Goal: Information Seeking & Learning: Find specific fact

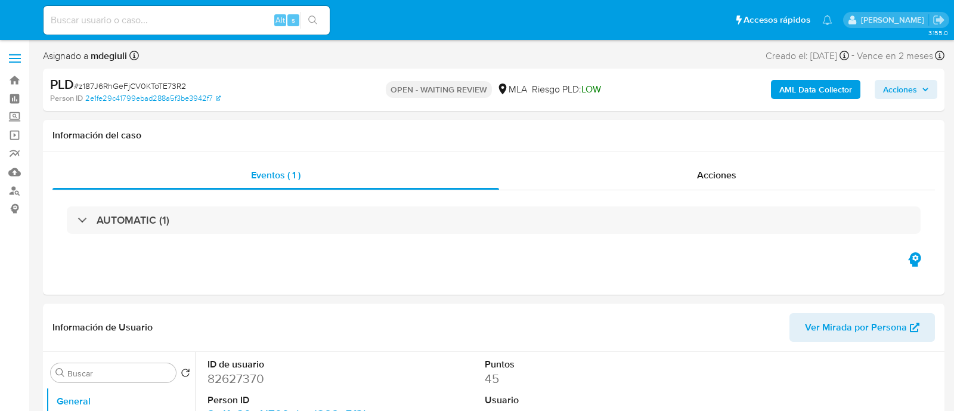
select select "10"
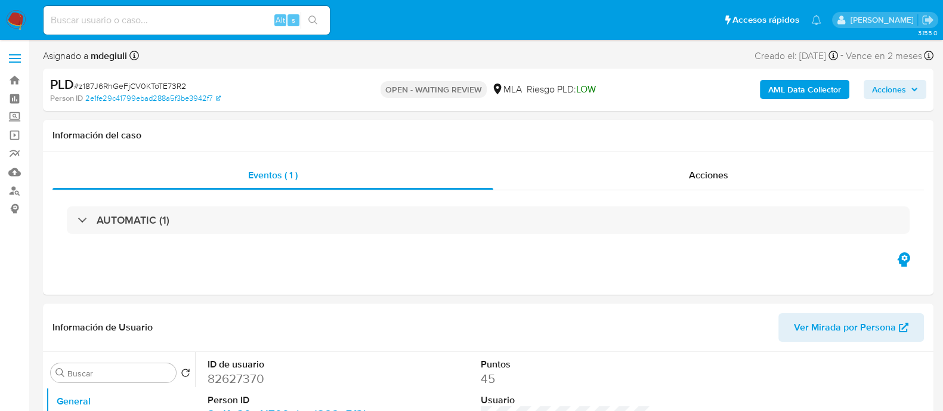
click at [136, 27] on input at bounding box center [187, 21] width 286 height 16
paste input "UwKfSaAdiX2kunOF6X6w3R4u"
type input "UwKfSaAdiX2kunOF6X6w3R4u"
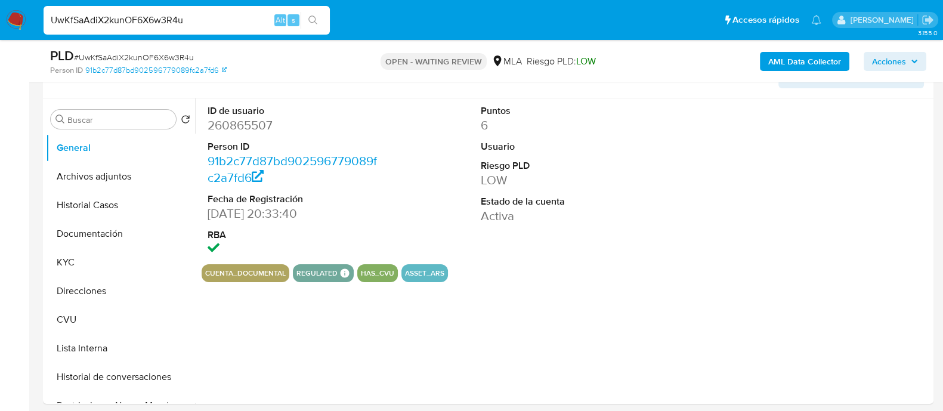
scroll to position [224, 0]
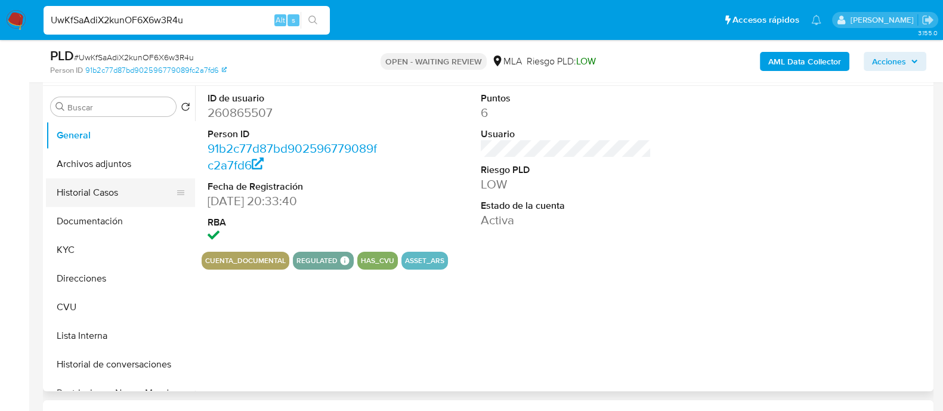
select select "10"
click at [89, 218] on button "Documentación" at bounding box center [116, 221] width 140 height 29
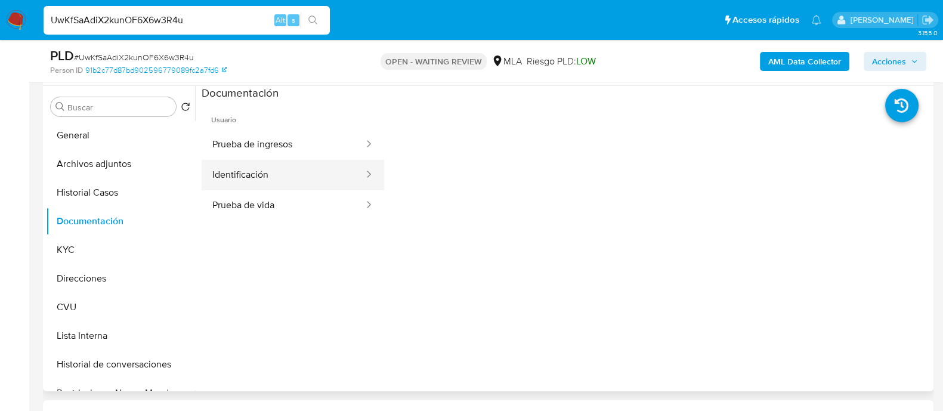
click at [248, 173] on button "Identificación" at bounding box center [283, 175] width 163 height 30
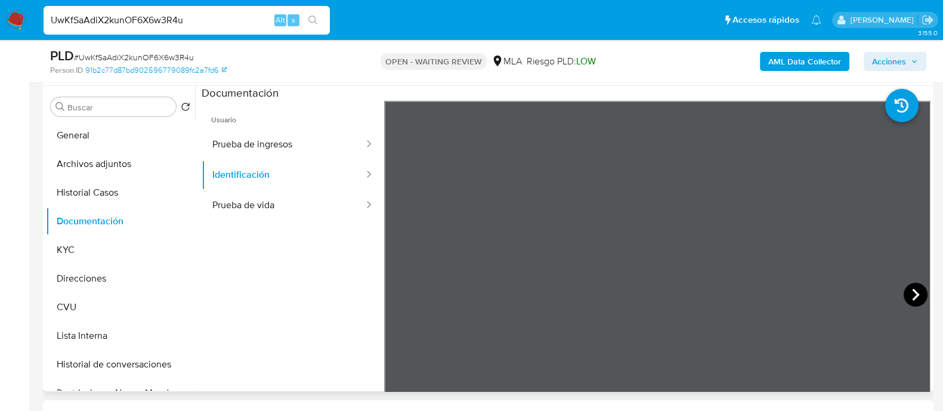
click at [913, 292] on icon at bounding box center [916, 295] width 24 height 24
click at [400, 288] on icon at bounding box center [399, 295] width 24 height 24
click at [227, 205] on button "Prueba de vida" at bounding box center [283, 205] width 163 height 30
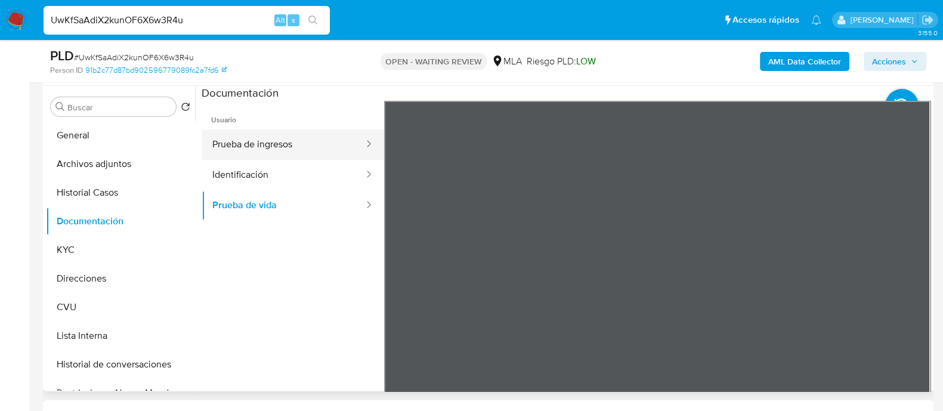
click at [280, 144] on button "Prueba de ingresos" at bounding box center [283, 144] width 163 height 30
click at [600, 98] on section at bounding box center [566, 284] width 729 height 397
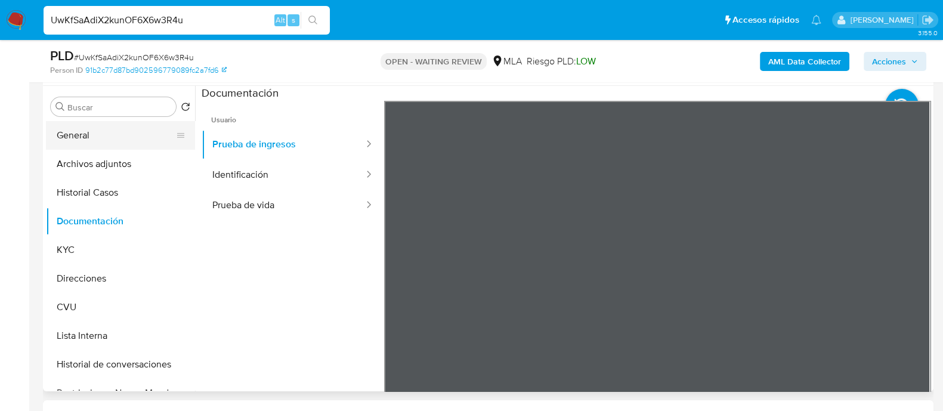
click at [73, 131] on button "General" at bounding box center [116, 135] width 140 height 29
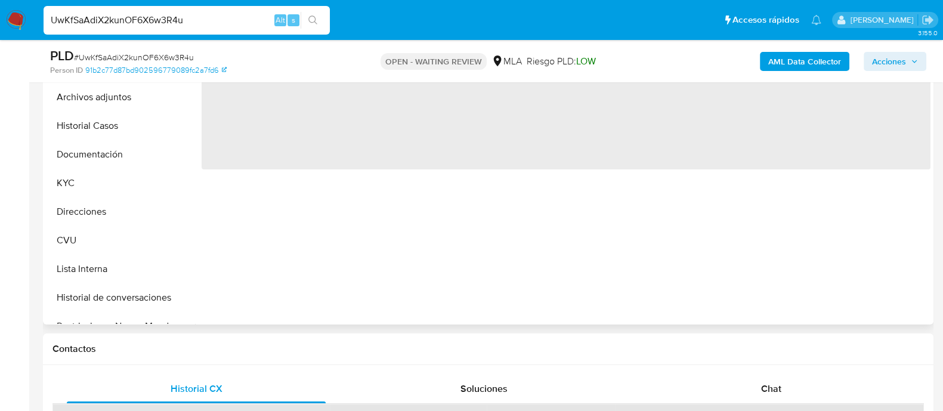
scroll to position [373, 0]
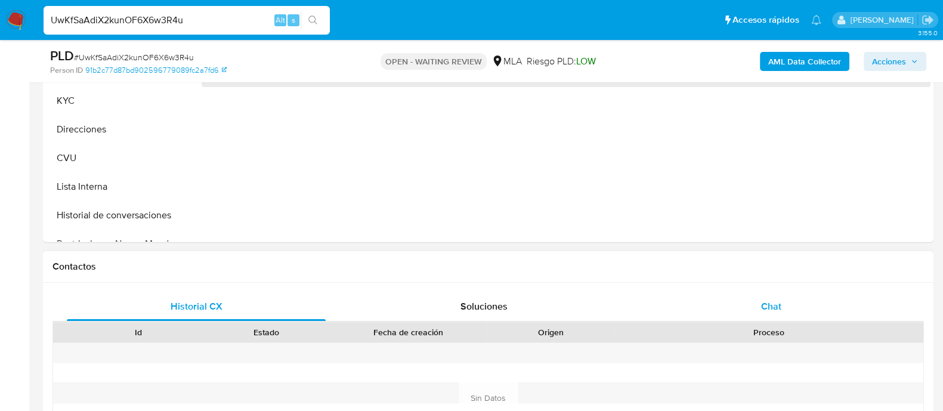
click at [756, 313] on div "Chat" at bounding box center [771, 306] width 259 height 29
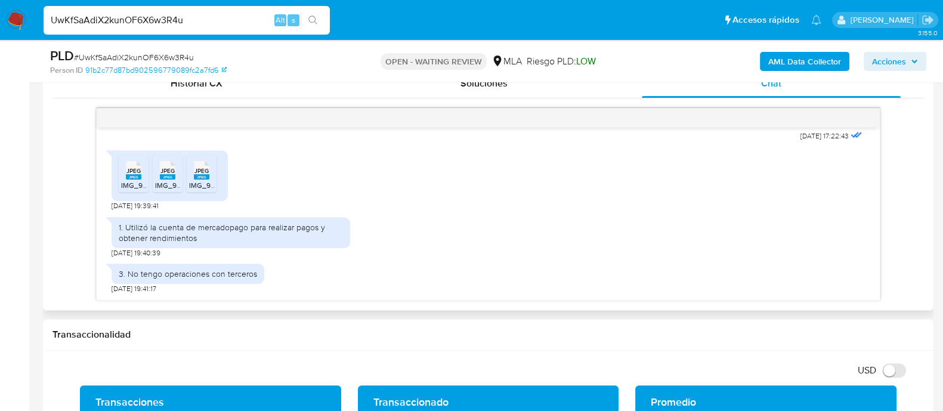
scroll to position [588, 0]
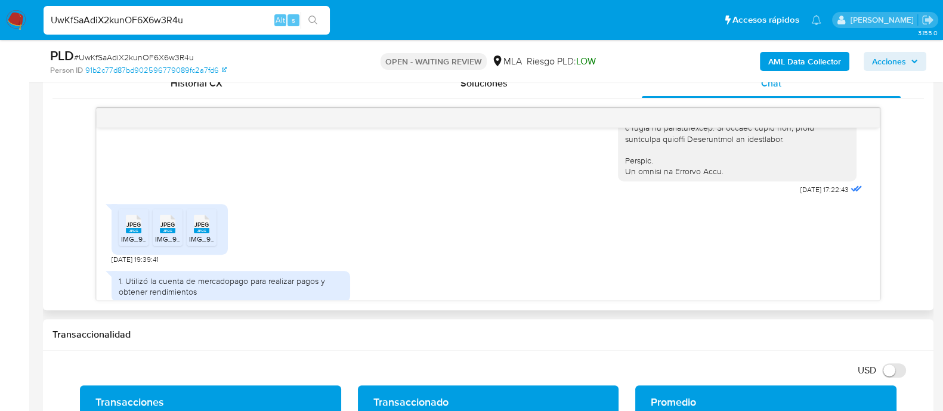
click at [136, 228] on span "JPEG" at bounding box center [133, 225] width 14 height 8
click at [167, 228] on span "JPEG" at bounding box center [167, 225] width 14 height 8
click at [197, 228] on span "JPEG" at bounding box center [201, 225] width 14 height 8
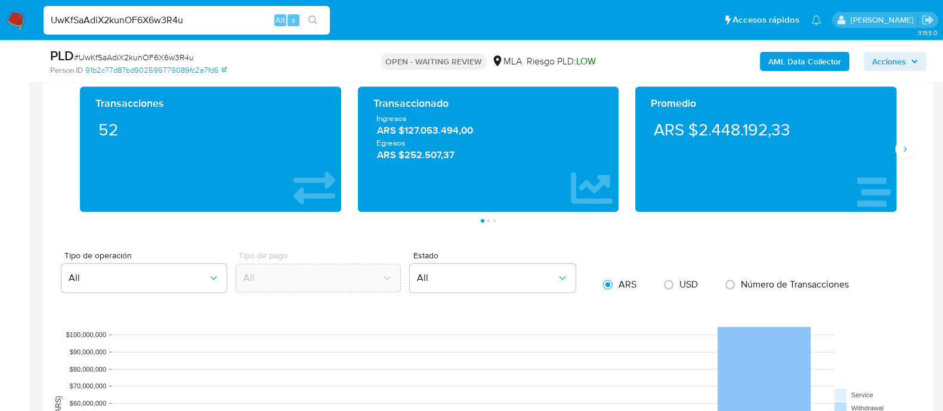
scroll to position [820, 0]
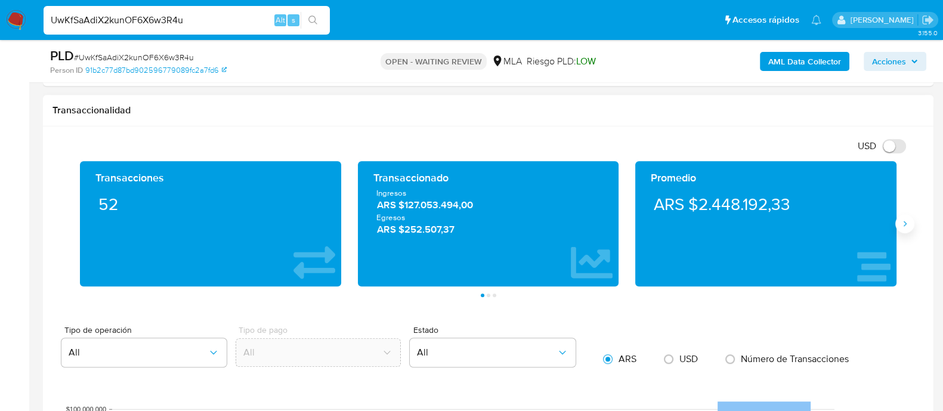
click at [904, 221] on icon "Siguiente" at bounding box center [905, 224] width 10 height 10
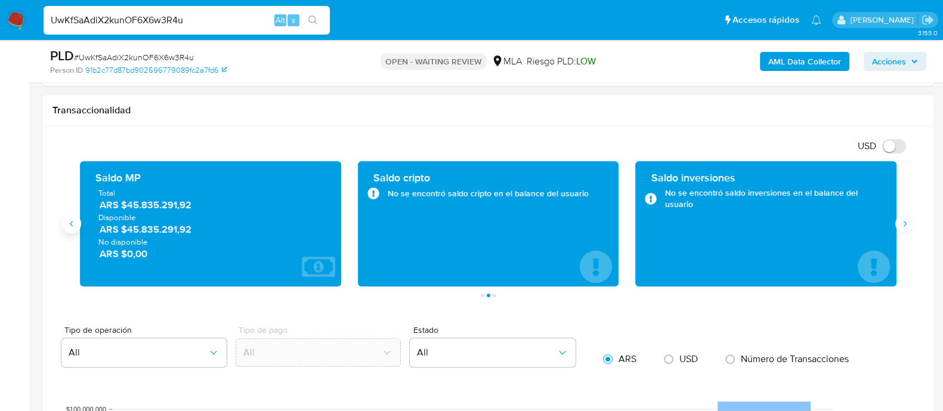
click at [69, 221] on icon "Anterior" at bounding box center [72, 224] width 10 height 10
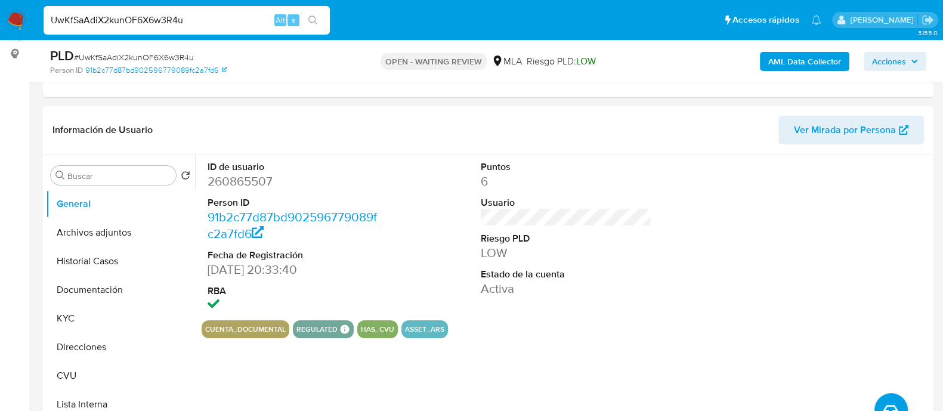
scroll to position [149, 0]
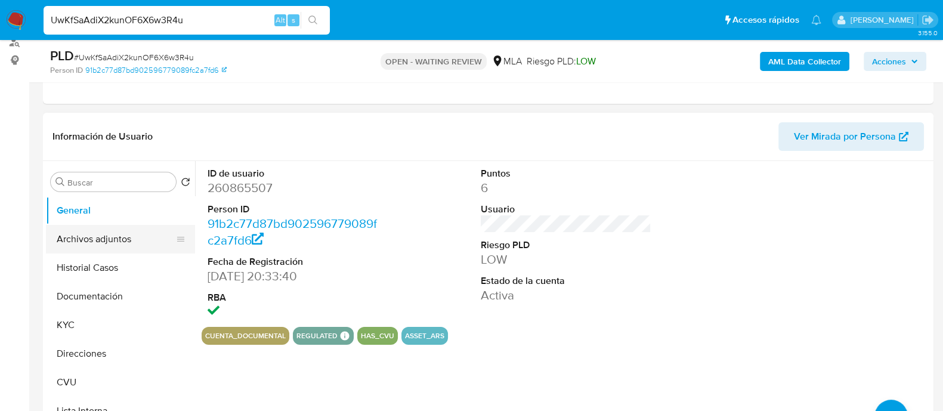
click at [75, 244] on button "Archivos adjuntos" at bounding box center [116, 239] width 140 height 29
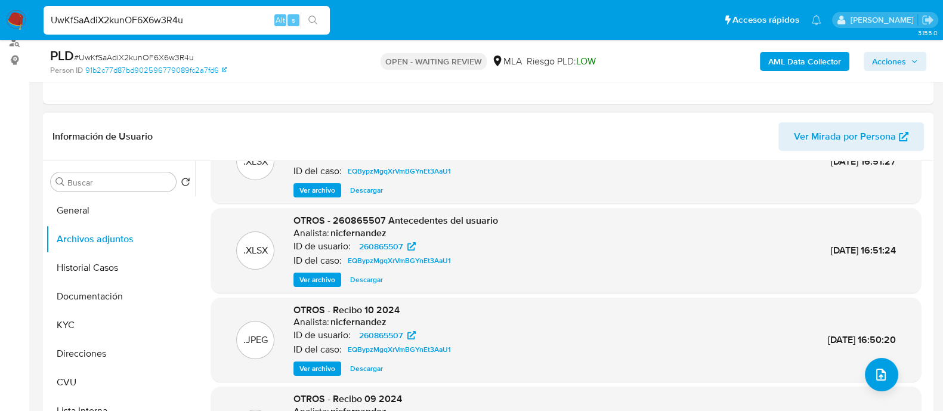
scroll to position [74, 0]
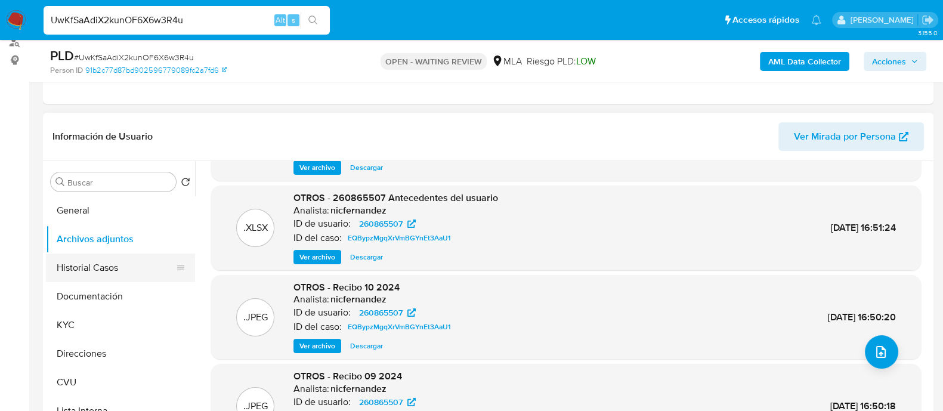
click at [116, 268] on button "Historial Casos" at bounding box center [116, 268] width 140 height 29
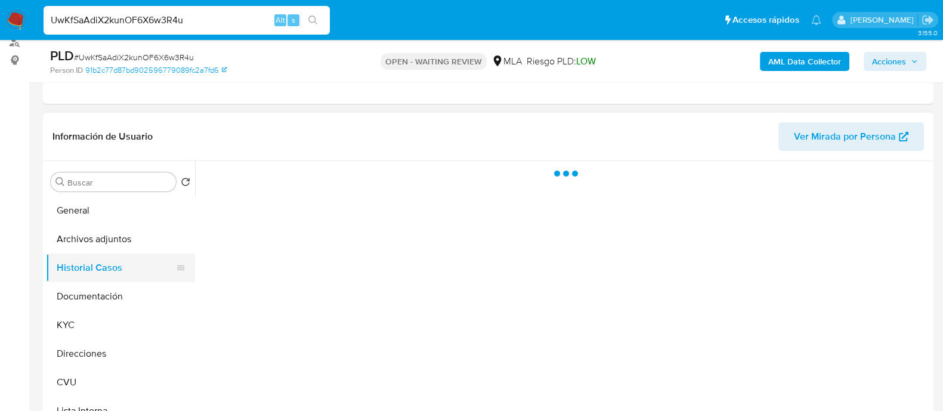
scroll to position [0, 0]
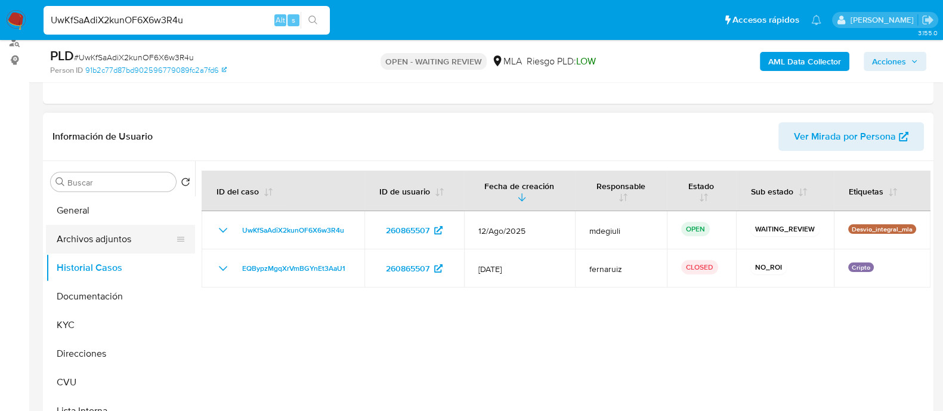
click at [67, 235] on button "Archivos adjuntos" at bounding box center [116, 239] width 140 height 29
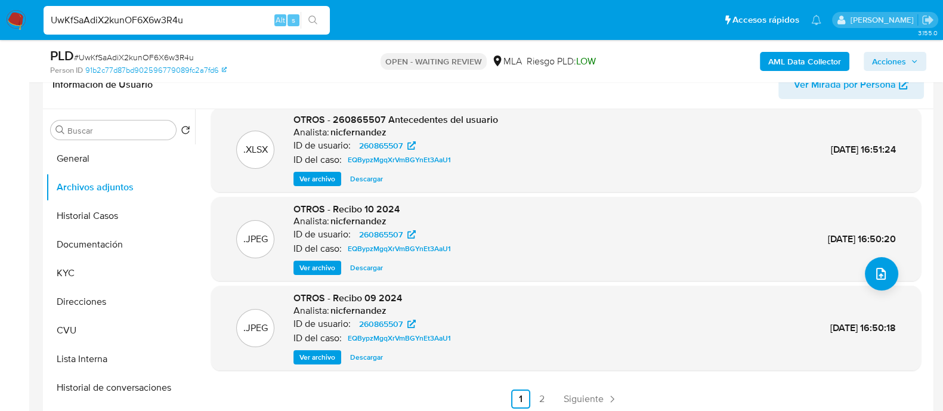
scroll to position [224, 0]
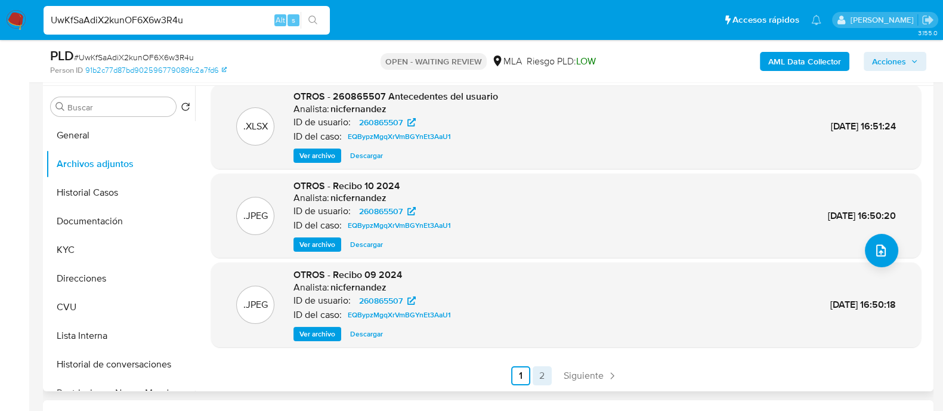
click at [538, 369] on link "2" at bounding box center [542, 375] width 19 height 19
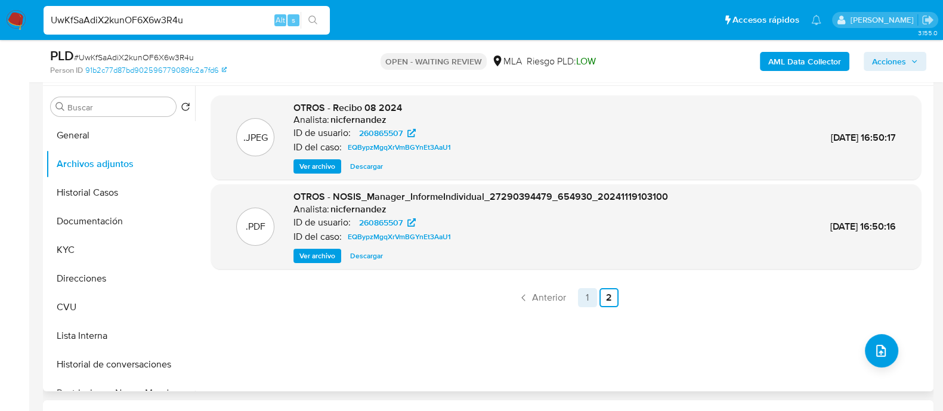
click at [580, 299] on link "1" at bounding box center [587, 297] width 19 height 19
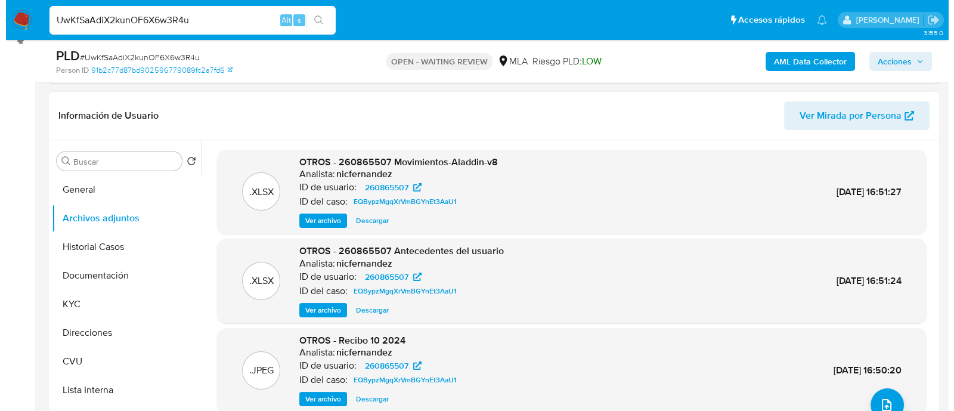
scroll to position [149, 0]
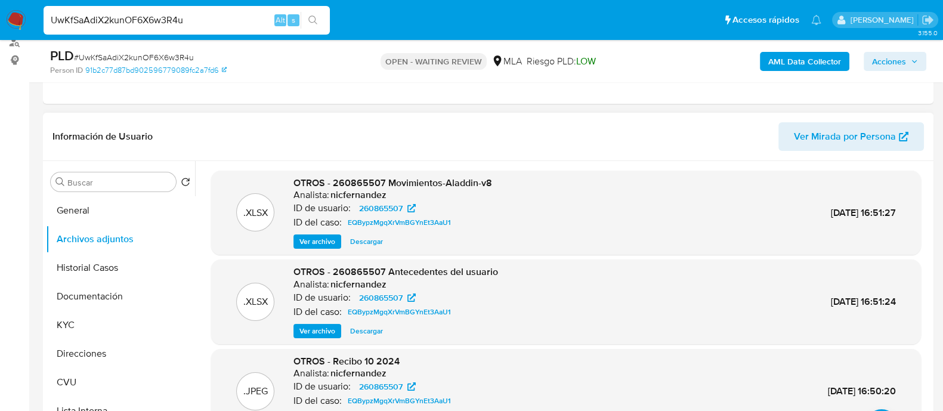
click at [320, 332] on span "Ver archivo" at bounding box center [317, 331] width 36 height 12
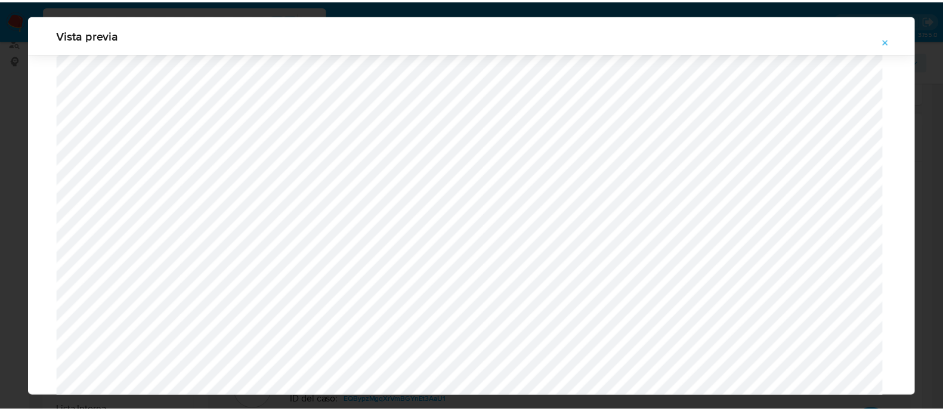
scroll to position [0, 0]
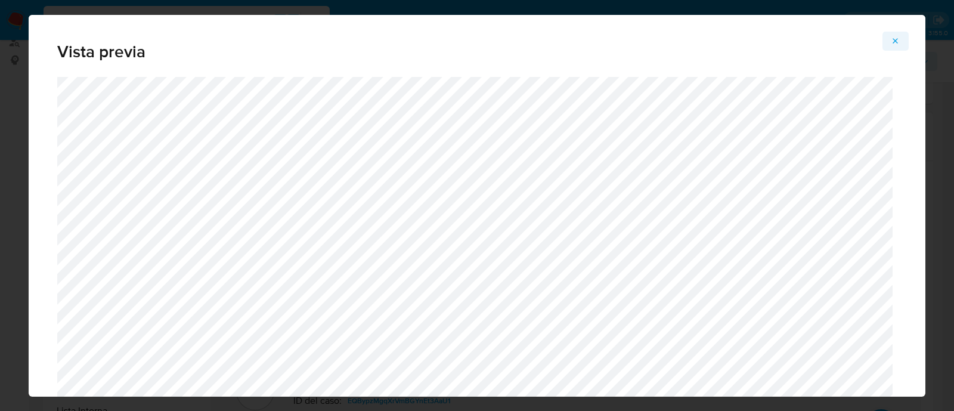
click at [901, 40] on button "Attachment preview" at bounding box center [896, 41] width 26 height 19
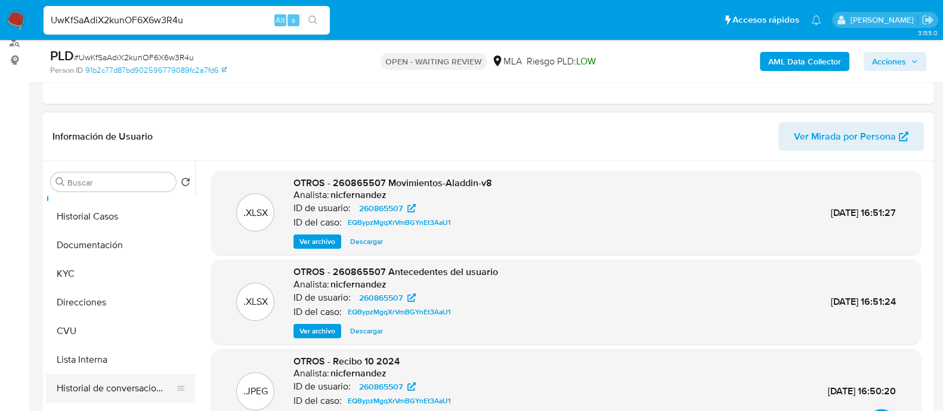
scroll to position [74, 0]
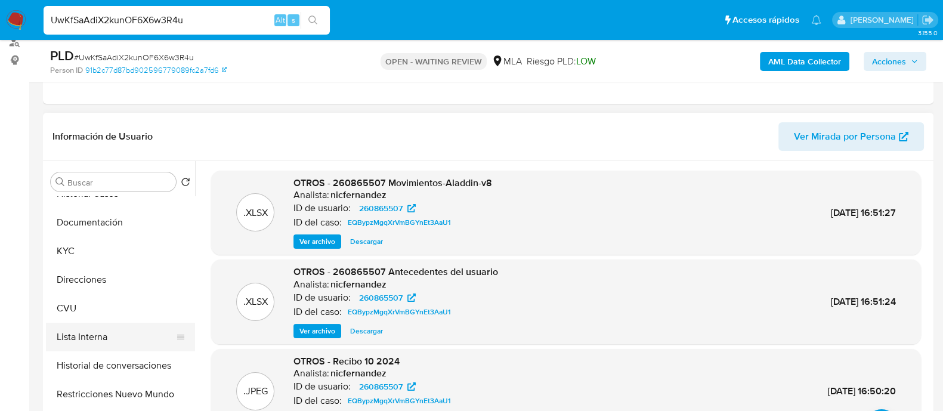
click at [87, 332] on button "Lista Interna" at bounding box center [116, 337] width 140 height 29
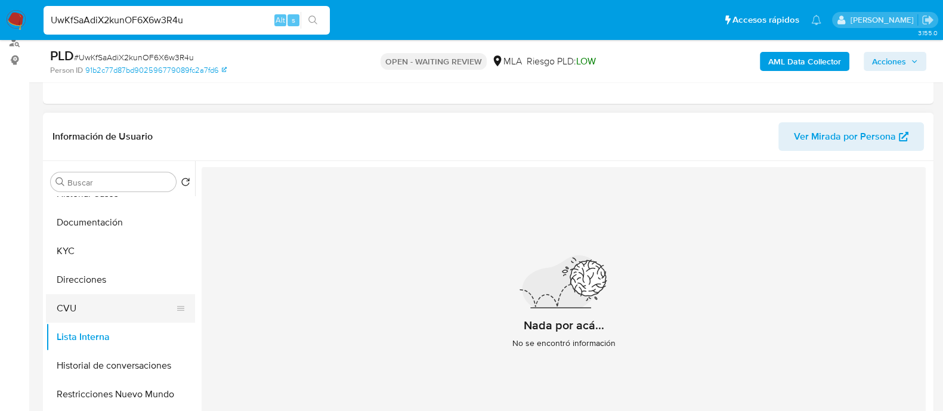
scroll to position [0, 0]
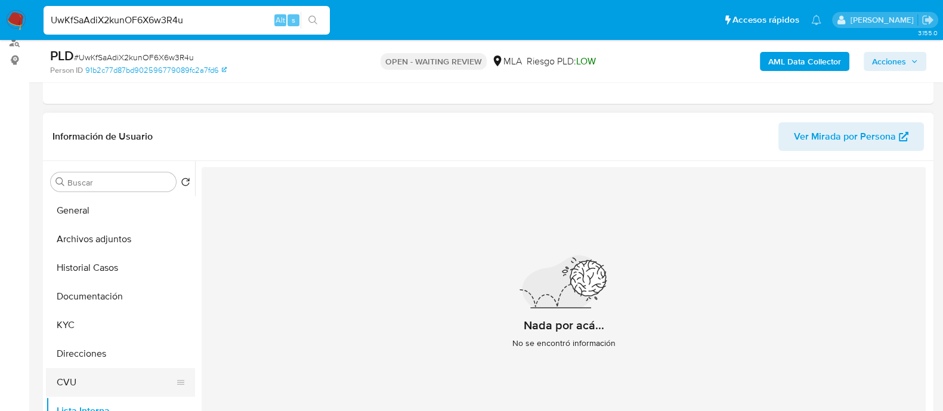
click at [103, 377] on button "CVU" at bounding box center [116, 382] width 140 height 29
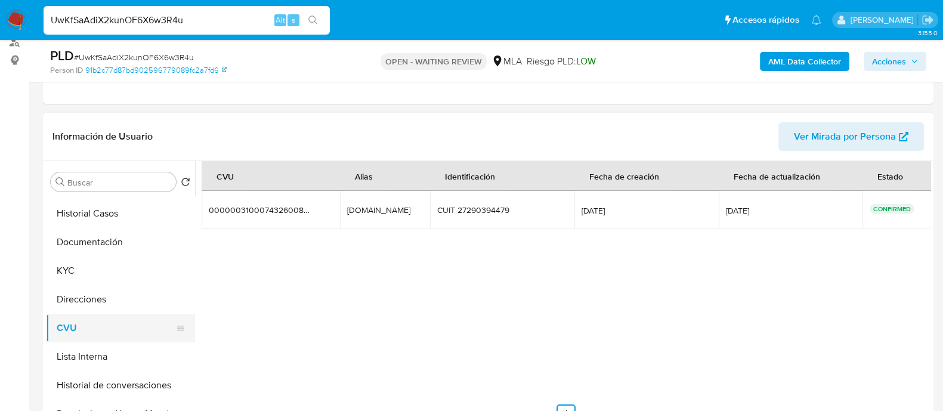
scroll to position [74, 0]
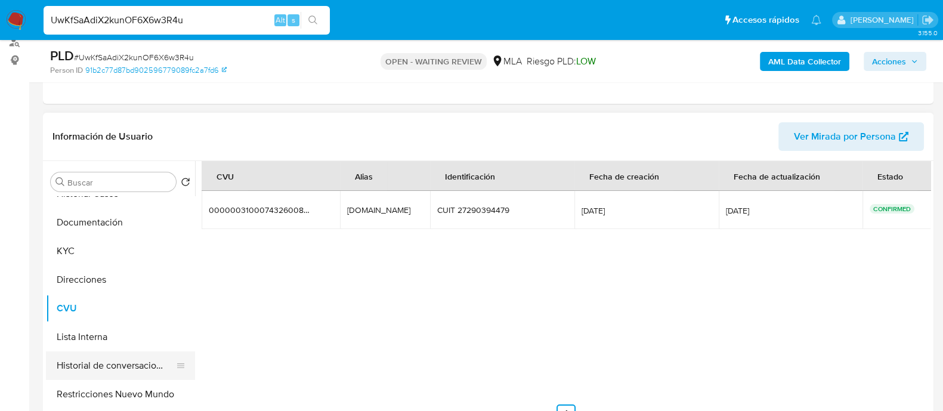
click at [112, 369] on button "Historial de conversaciones" at bounding box center [116, 365] width 140 height 29
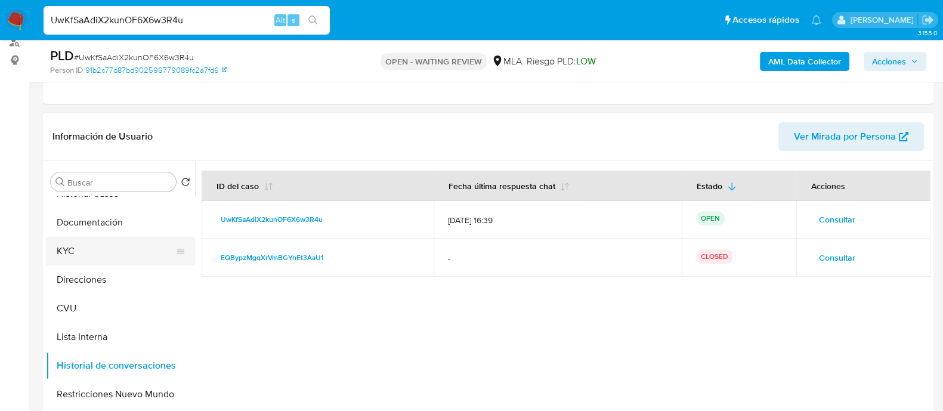
click at [110, 239] on button "KYC" at bounding box center [116, 251] width 140 height 29
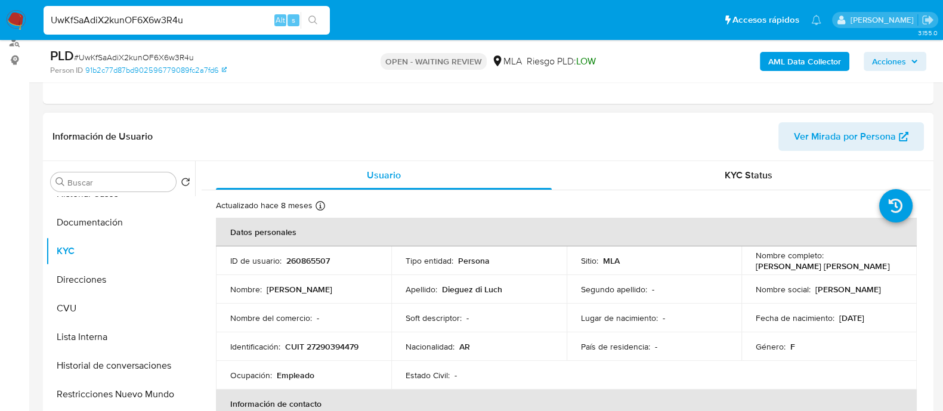
click at [303, 258] on p "260865507" at bounding box center [308, 260] width 44 height 11
copy p "260865507"
click at [313, 261] on p "260865507" at bounding box center [308, 260] width 44 height 11
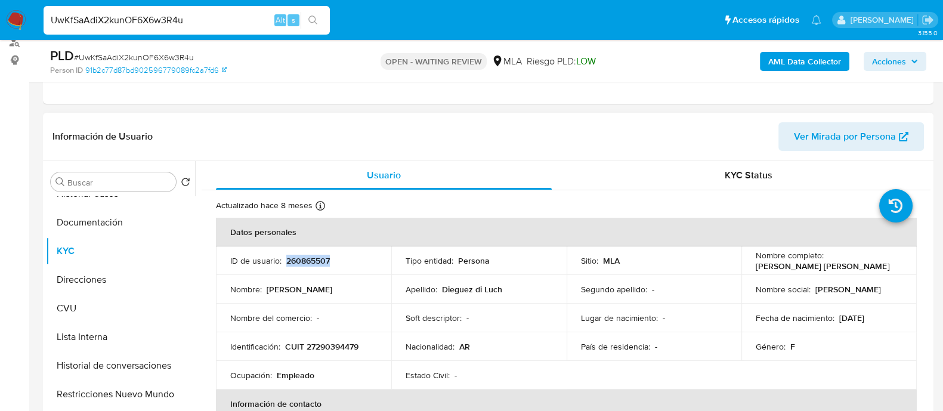
click at [316, 259] on p "260865507" at bounding box center [308, 260] width 44 height 11
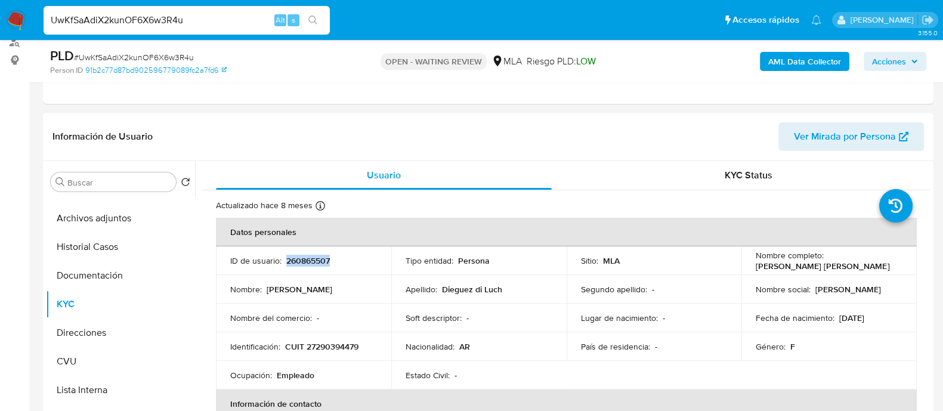
scroll to position [0, 0]
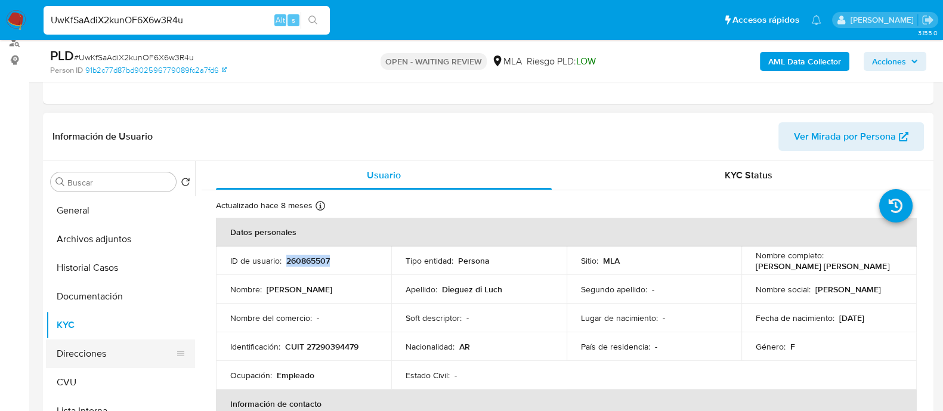
click at [92, 354] on button "Direcciones" at bounding box center [116, 353] width 140 height 29
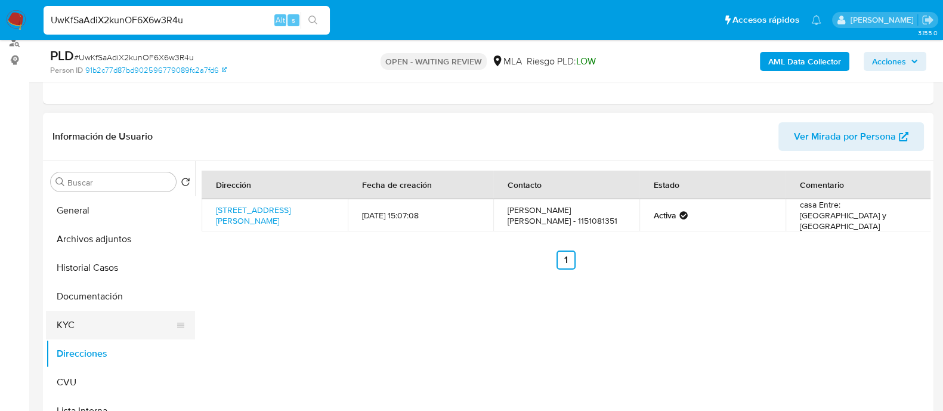
click at [106, 326] on button "KYC" at bounding box center [116, 325] width 140 height 29
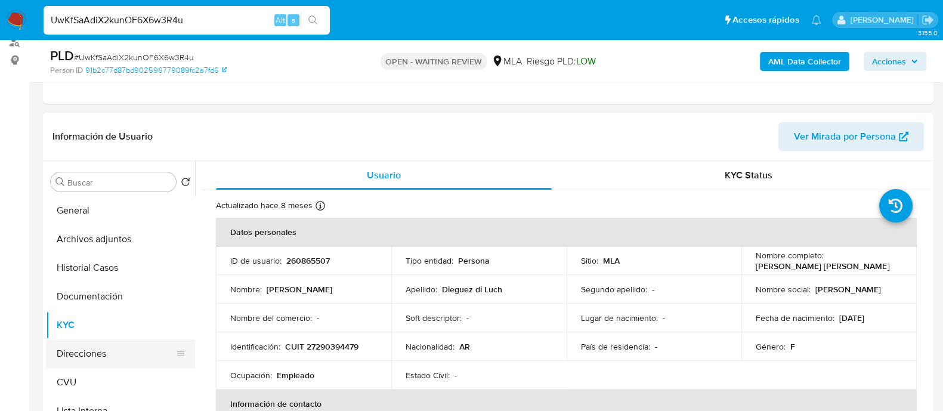
click at [89, 362] on button "Direcciones" at bounding box center [116, 353] width 140 height 29
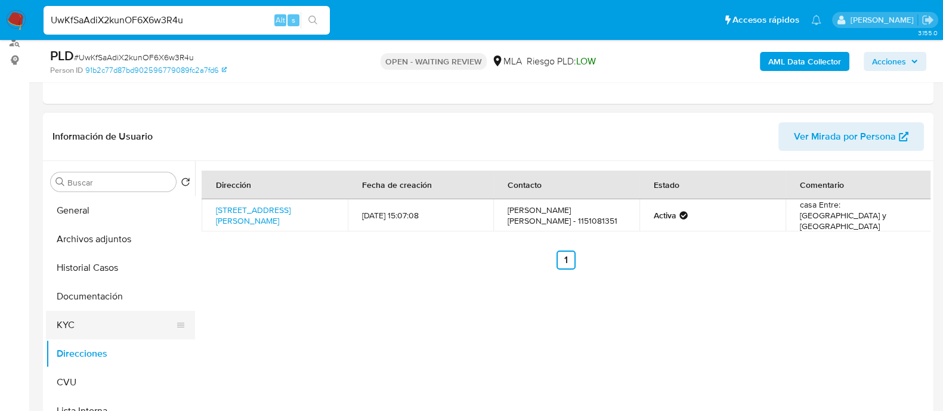
click at [81, 323] on button "KYC" at bounding box center [116, 325] width 140 height 29
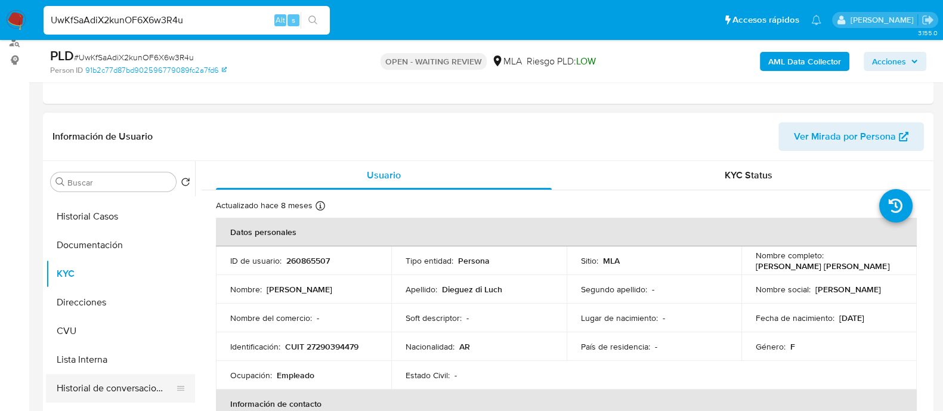
scroll to position [74, 0]
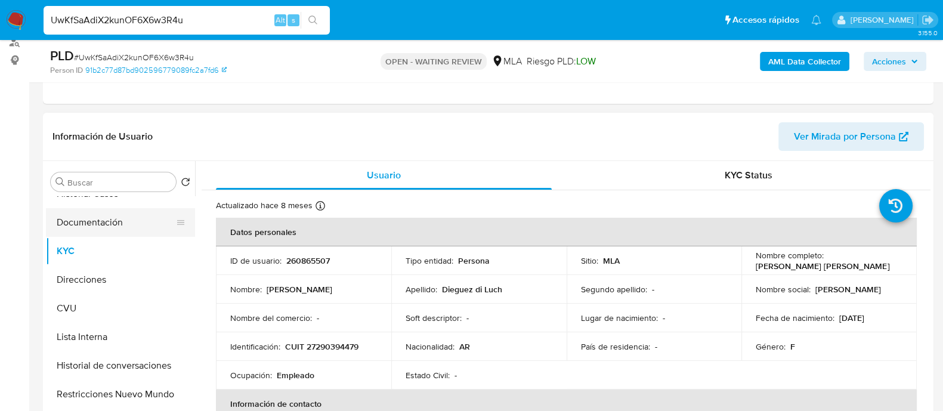
click at [83, 225] on button "Documentación" at bounding box center [116, 222] width 140 height 29
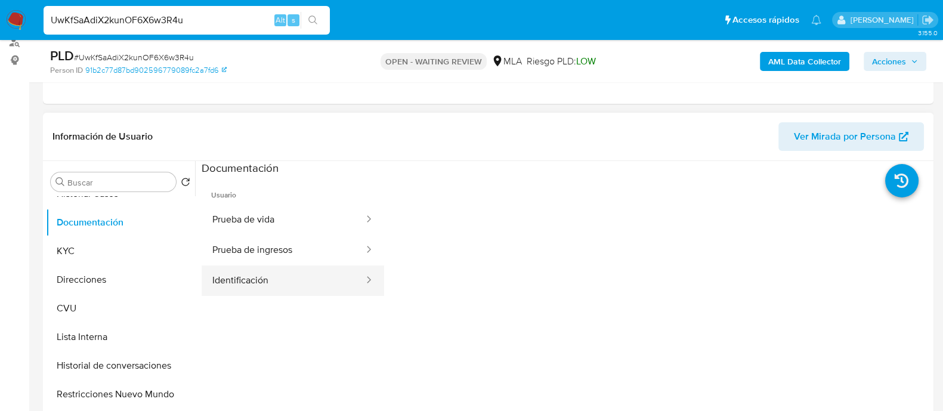
click at [263, 276] on button "Identificación" at bounding box center [283, 280] width 163 height 30
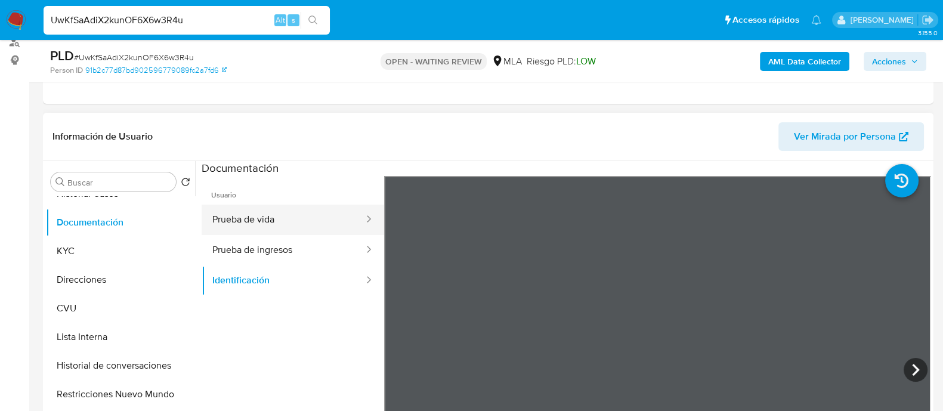
click at [243, 213] on button "Prueba de vida" at bounding box center [283, 220] width 163 height 30
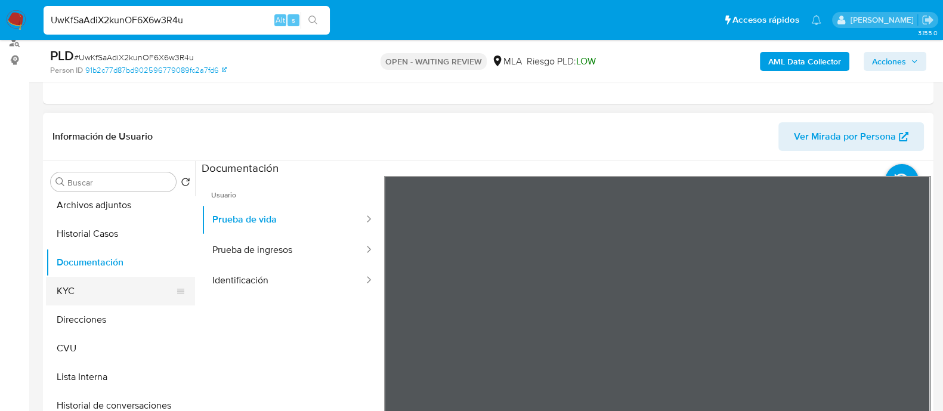
scroll to position [0, 0]
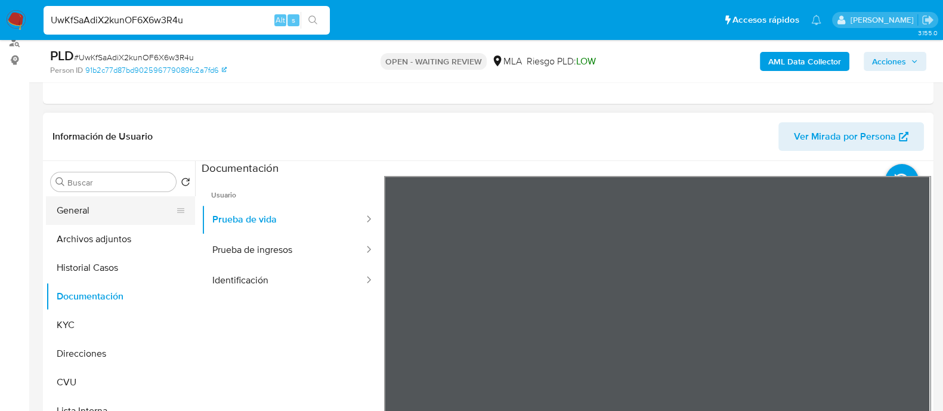
click at [97, 205] on button "General" at bounding box center [116, 210] width 140 height 29
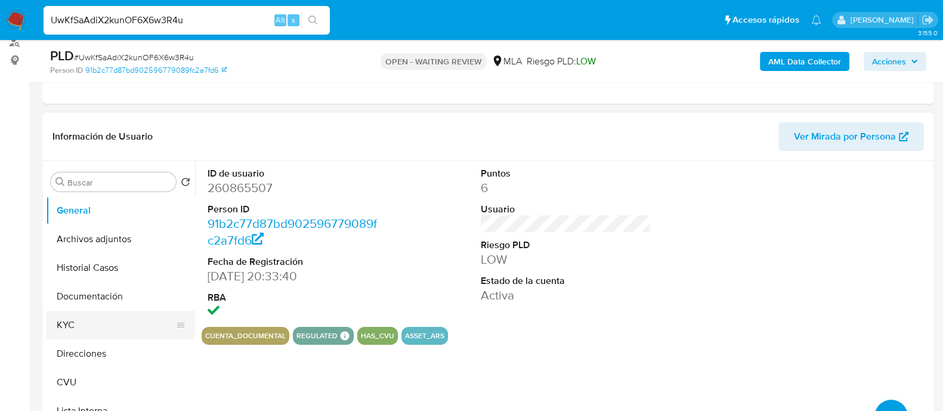
click at [78, 328] on button "KYC" at bounding box center [116, 325] width 140 height 29
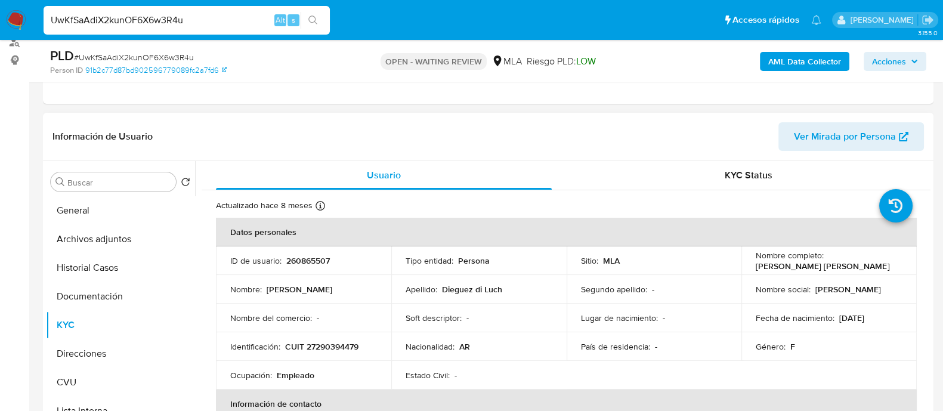
click at [336, 344] on p "CUIT 27290394479" at bounding box center [321, 346] width 73 height 11
copy p "27290394479"
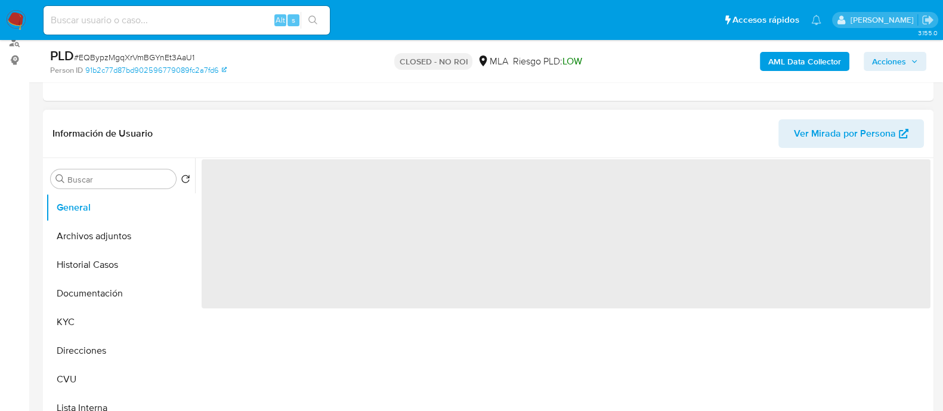
scroll to position [298, 0]
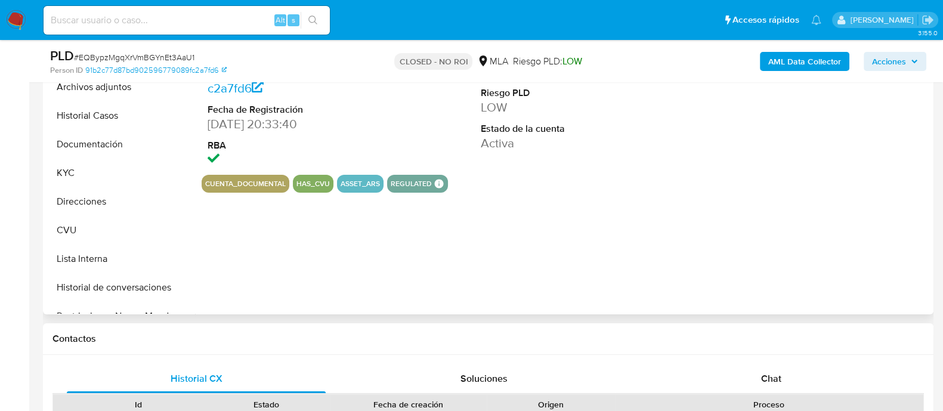
drag, startPoint x: 729, startPoint y: 374, endPoint x: 719, endPoint y: 357, distance: 19.5
click at [730, 374] on div "Chat" at bounding box center [771, 378] width 259 height 29
select select "10"
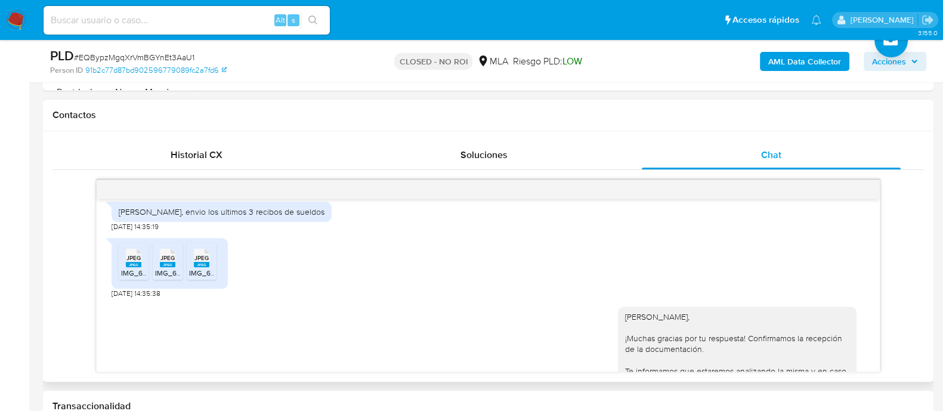
scroll to position [536, 0]
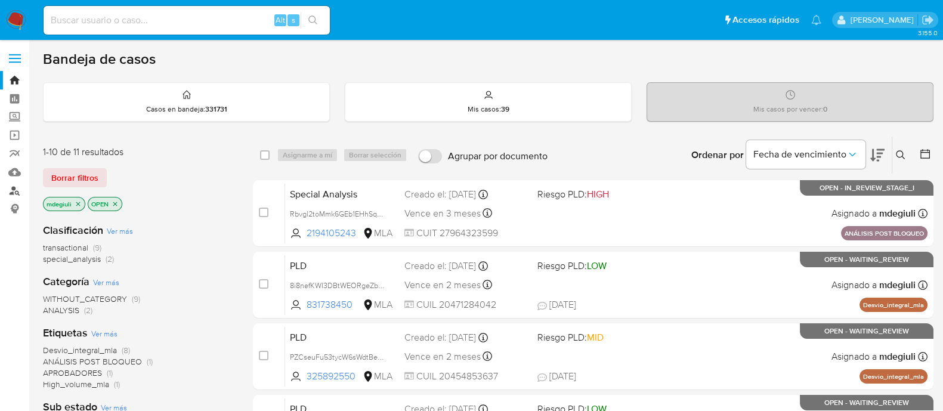
click at [18, 191] on link "Buscador de personas" at bounding box center [71, 190] width 142 height 18
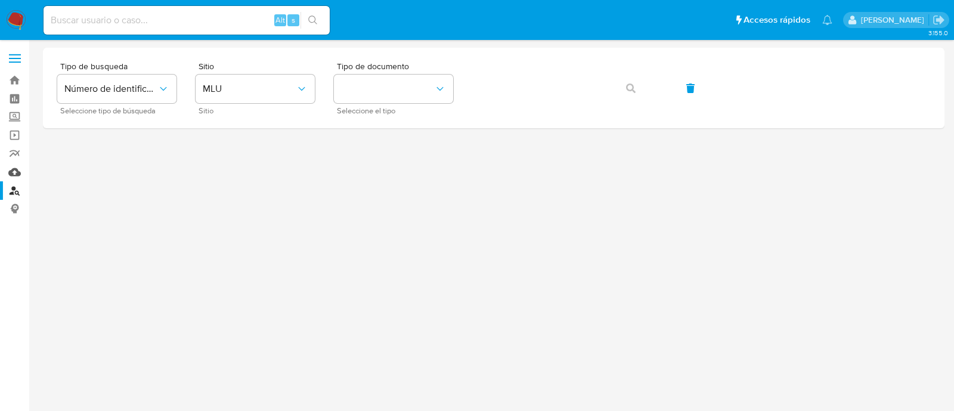
click at [11, 170] on link "Mulan" at bounding box center [71, 172] width 142 height 18
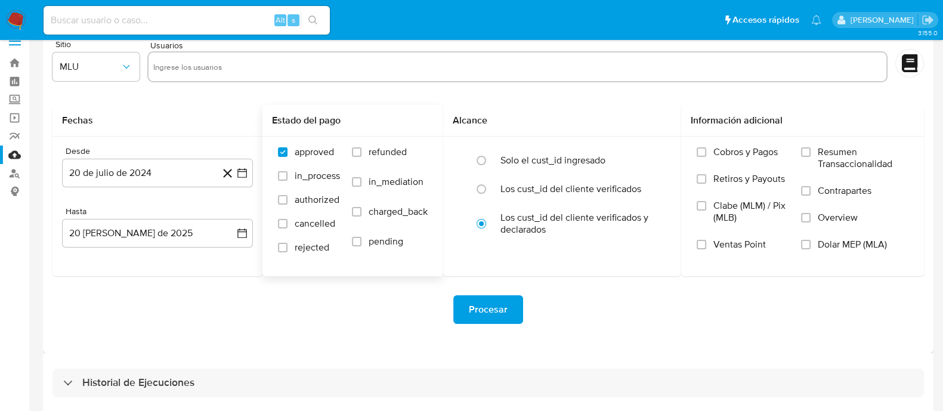
scroll to position [27, 0]
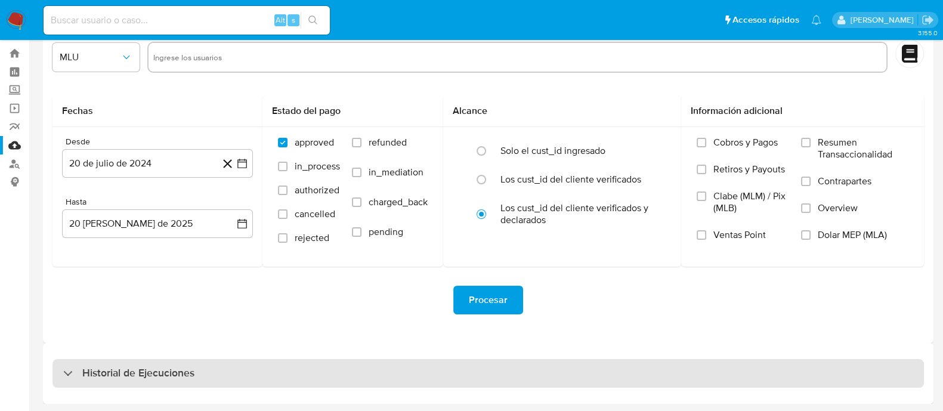
click at [135, 368] on h3 "Historial de Ejecuciones" at bounding box center [138, 373] width 112 height 14
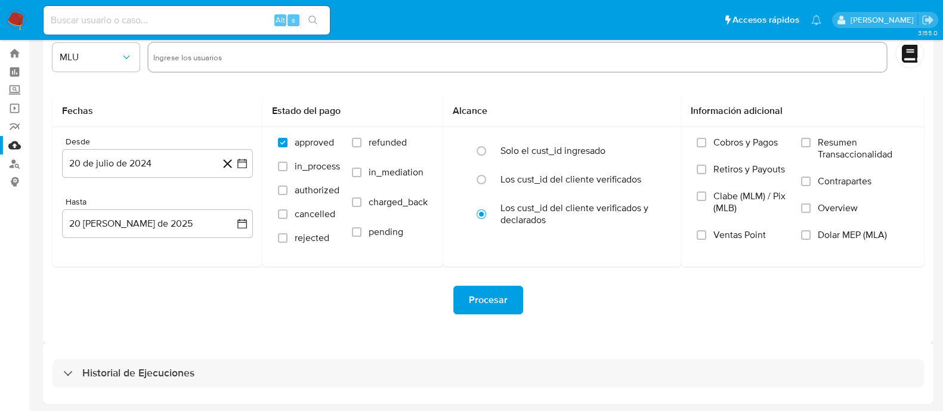
select select "10"
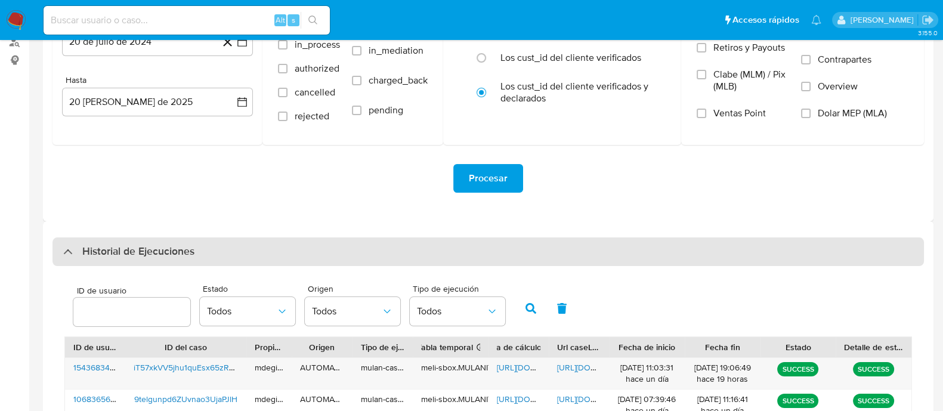
scroll to position [224, 0]
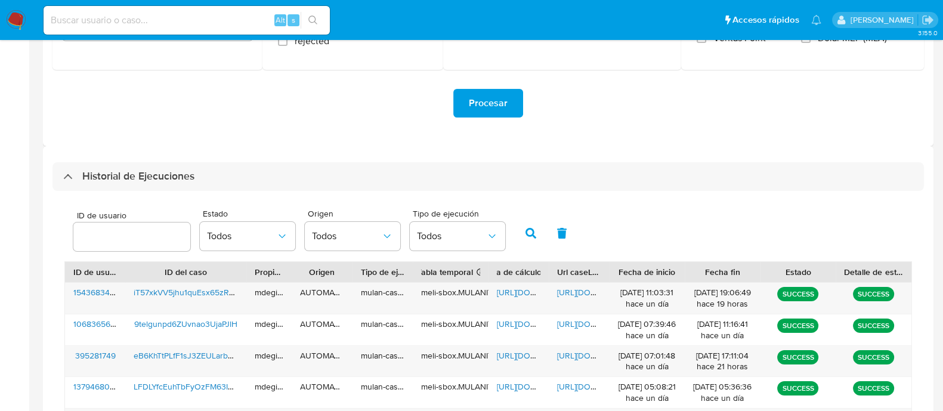
click at [134, 233] on input "number" at bounding box center [131, 237] width 117 height 16
type input "260865507"
click at [532, 236] on icon "button" at bounding box center [531, 233] width 11 height 11
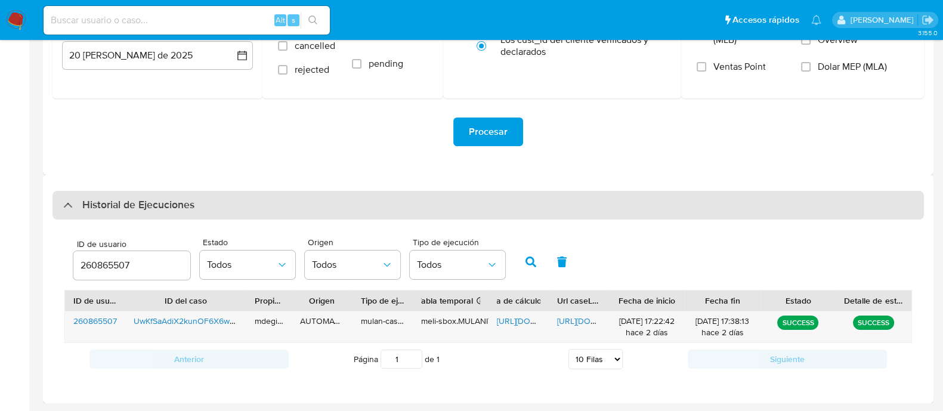
scroll to position [193, 0]
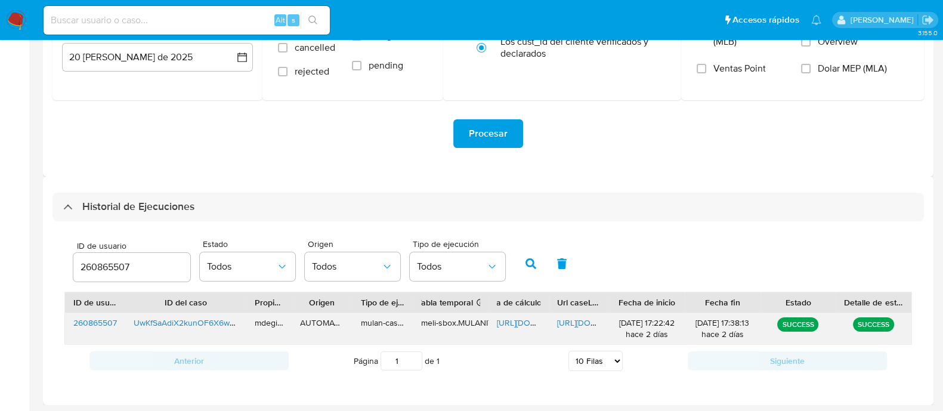
click at [579, 319] on span "https://docs.google.com/document/d/10gcHkAh6ebQ4yFYv42L63MuQ_qVfnVkx-FxLDBSKJi0…" at bounding box center [598, 323] width 82 height 12
click at [518, 323] on span "https://docs.google.com/spreadsheets/d/1RmTjfOIX3JKYCZXOi_Ek0ewQNgj9JCLfNzCOGcd…" at bounding box center [538, 323] width 82 height 12
click at [13, 12] on img at bounding box center [16, 20] width 20 height 20
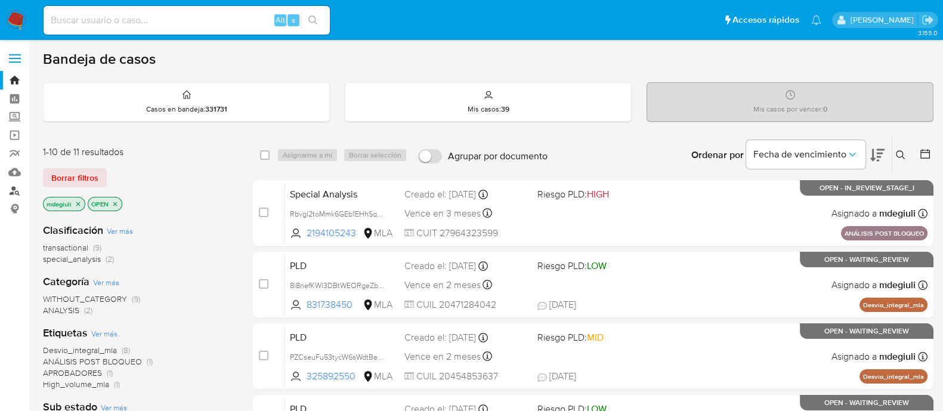
click at [12, 190] on link "Buscador de personas" at bounding box center [71, 190] width 142 height 18
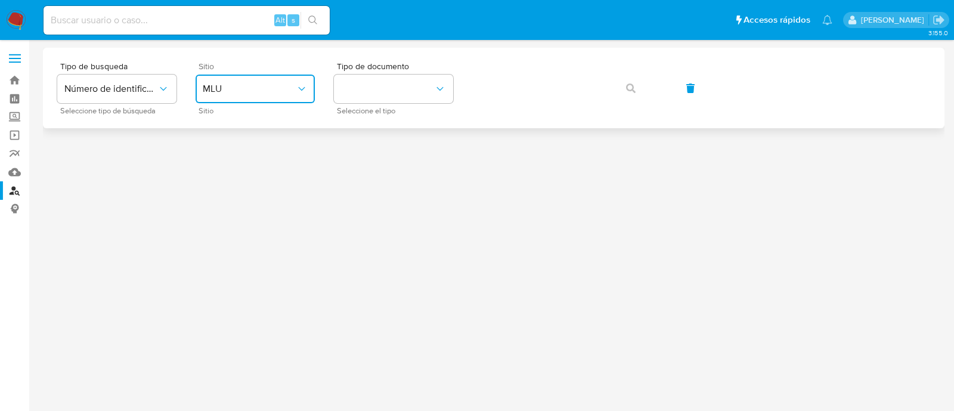
click at [237, 98] on button "MLU" at bounding box center [255, 89] width 119 height 29
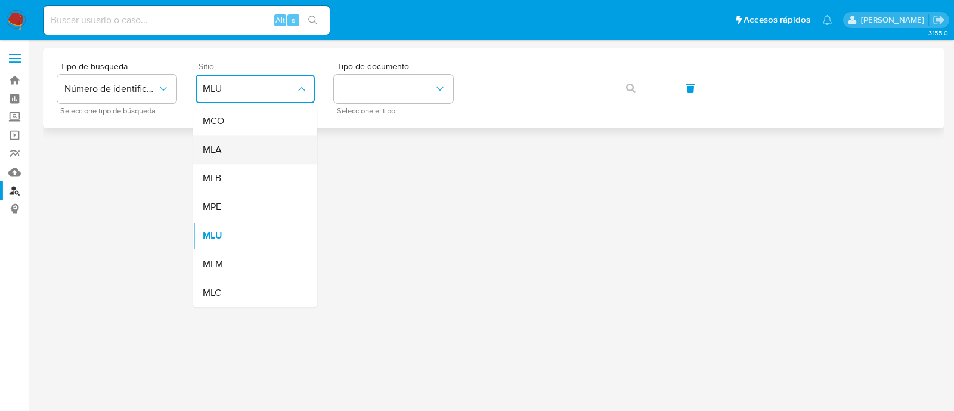
click at [238, 149] on div "MLA" at bounding box center [252, 149] width 98 height 29
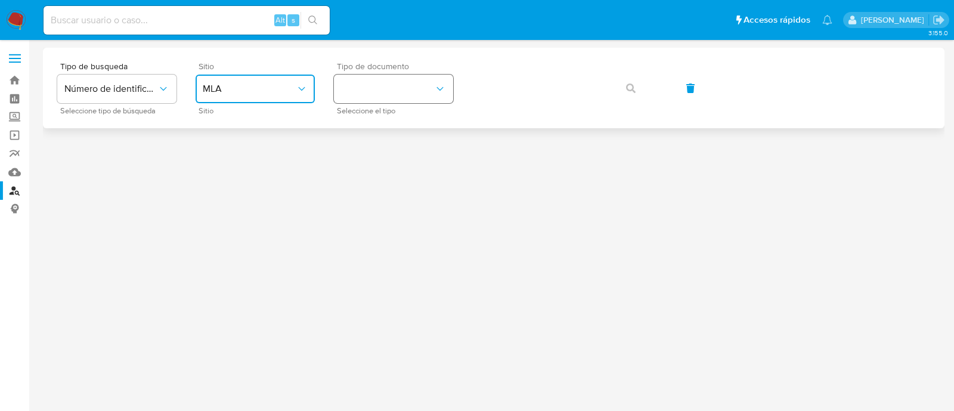
click at [403, 85] on button "identificationType" at bounding box center [393, 89] width 119 height 29
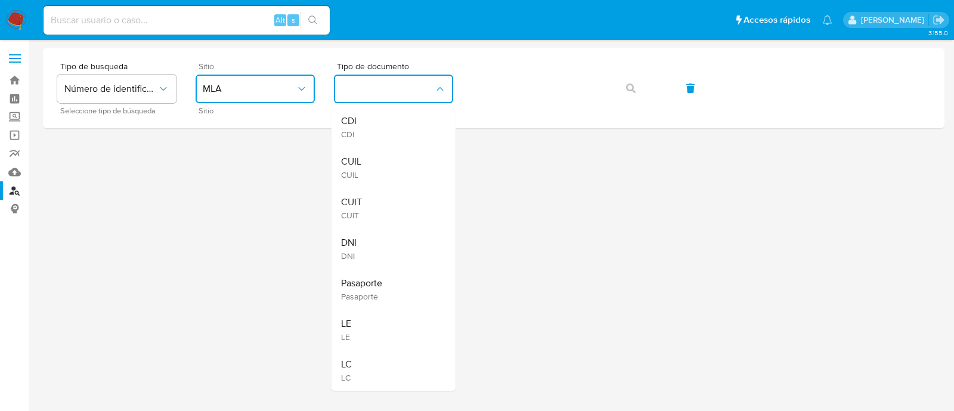
click at [398, 171] on div "CUIL CUIL" at bounding box center [390, 167] width 98 height 41
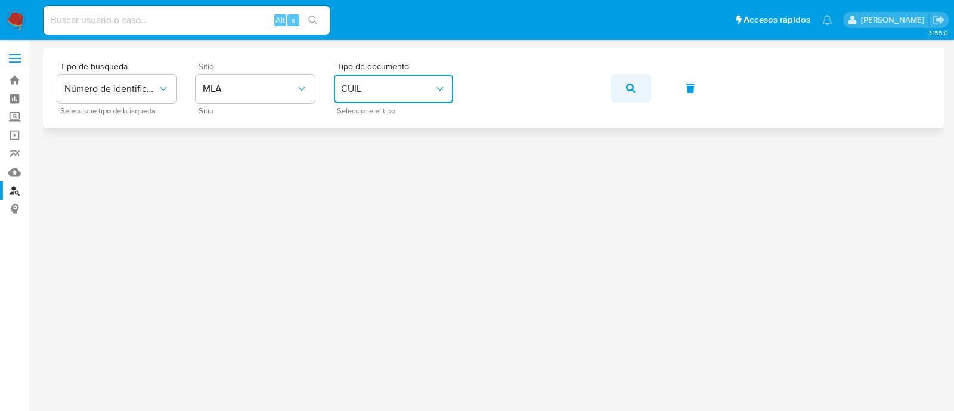
click at [635, 86] on button "button" at bounding box center [631, 88] width 41 height 29
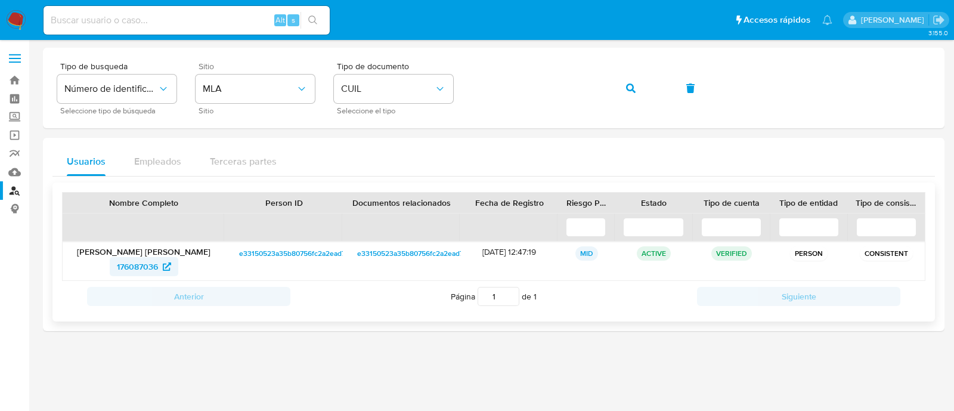
click at [131, 259] on span "176087036" at bounding box center [137, 266] width 41 height 19
drag, startPoint x: 187, startPoint y: 20, endPoint x: 186, endPoint y: 14, distance: 6.0
click at [186, 18] on input at bounding box center [187, 21] width 286 height 16
paste input "HImiXsKnF2ERIPJ8RIBkl8fM"
type input "HImiXsKnF2ERIPJ8RIBkl8fM"
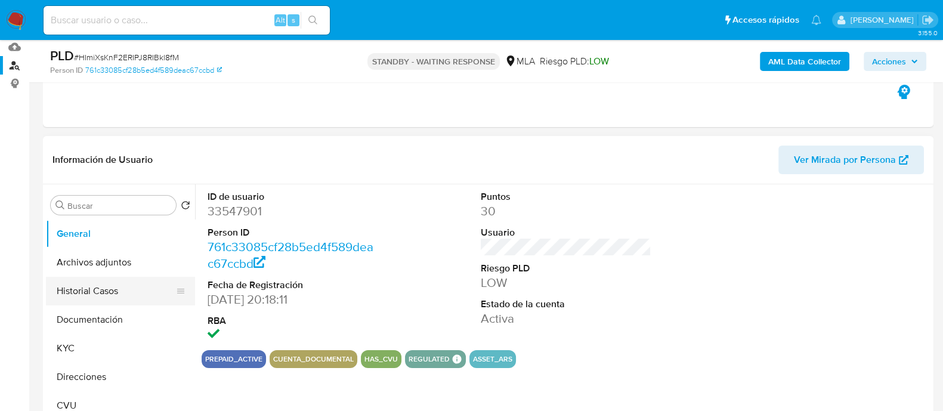
select select "10"
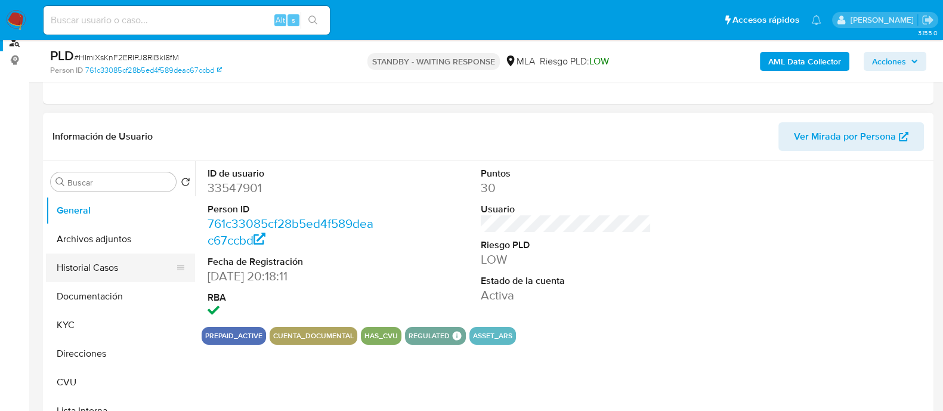
click at [95, 267] on button "Historial Casos" at bounding box center [116, 268] width 140 height 29
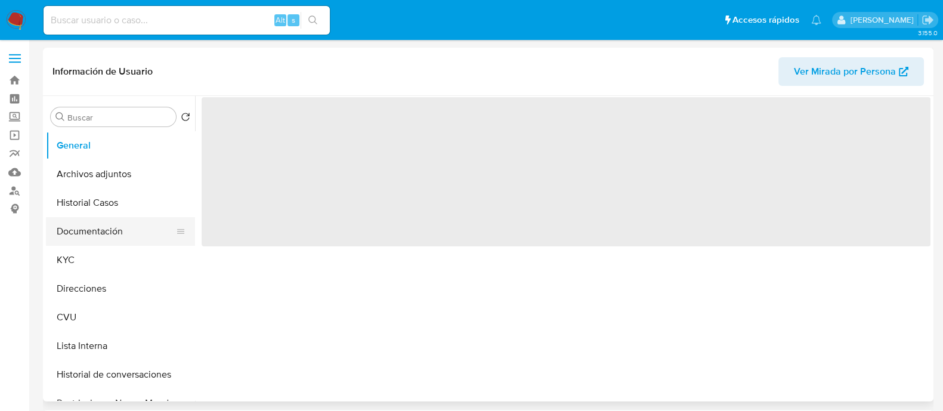
click at [110, 233] on button "Documentación" at bounding box center [116, 231] width 140 height 29
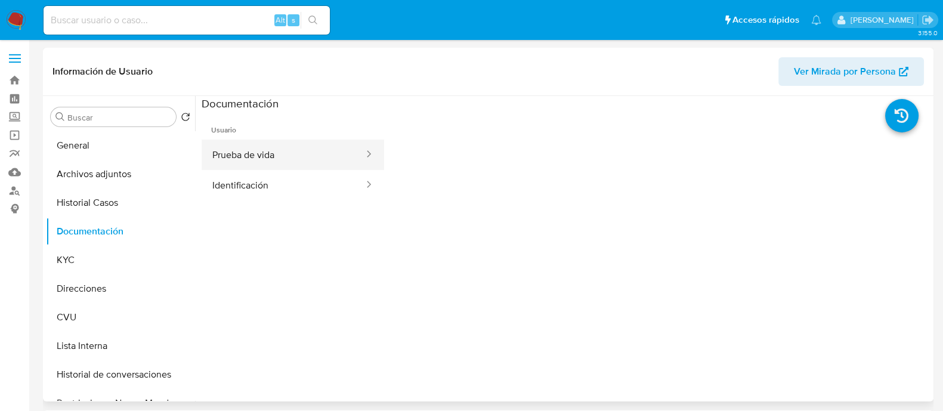
click at [282, 159] on button "Prueba de vida" at bounding box center [283, 155] width 163 height 30
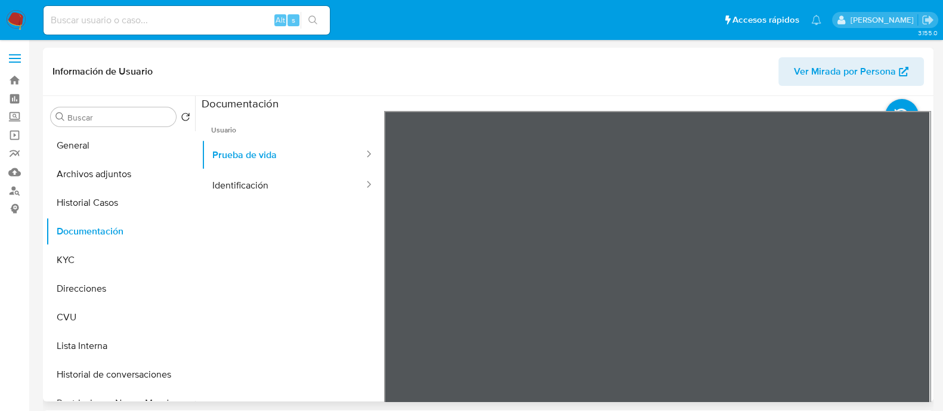
select select "10"
click at [298, 172] on button "Identificación" at bounding box center [283, 185] width 163 height 30
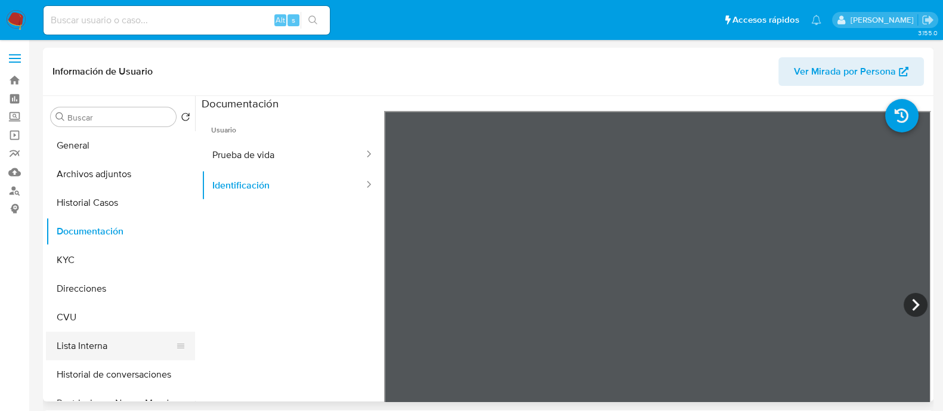
click at [101, 335] on button "Lista Interna" at bounding box center [116, 346] width 140 height 29
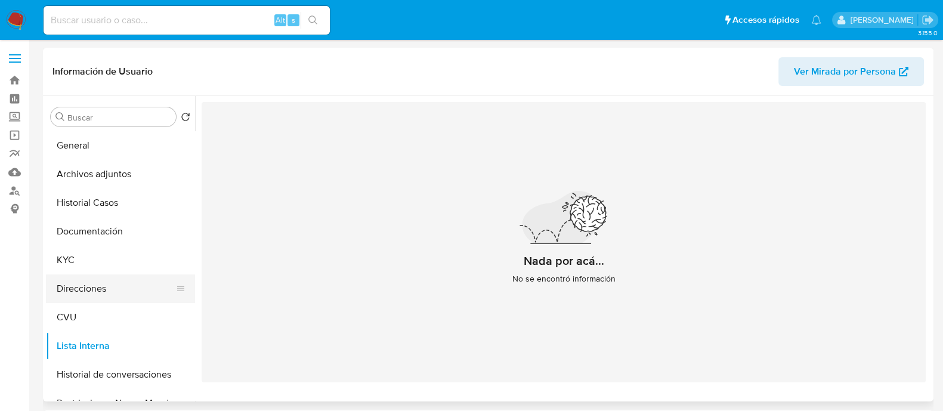
click at [93, 286] on button "Direcciones" at bounding box center [116, 288] width 140 height 29
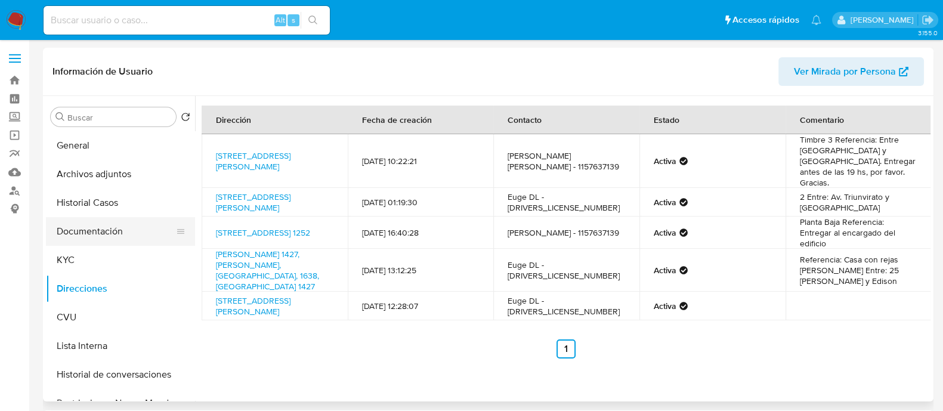
click at [82, 228] on button "Documentación" at bounding box center [116, 231] width 140 height 29
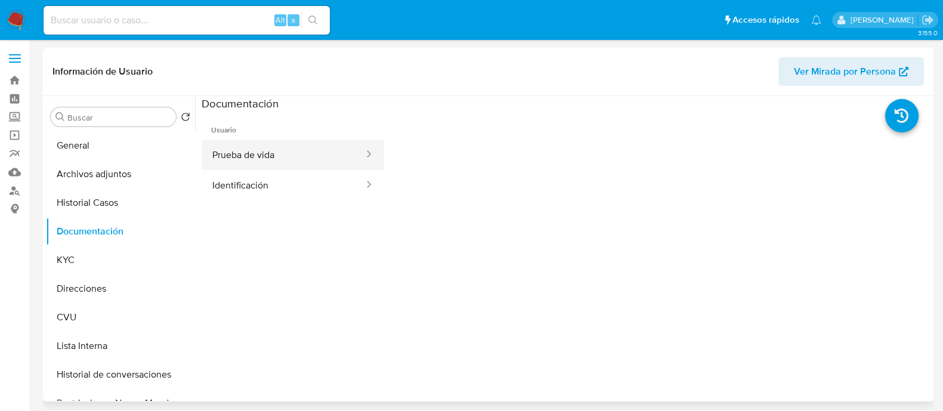
click at [264, 153] on button "Prueba de vida" at bounding box center [283, 155] width 163 height 30
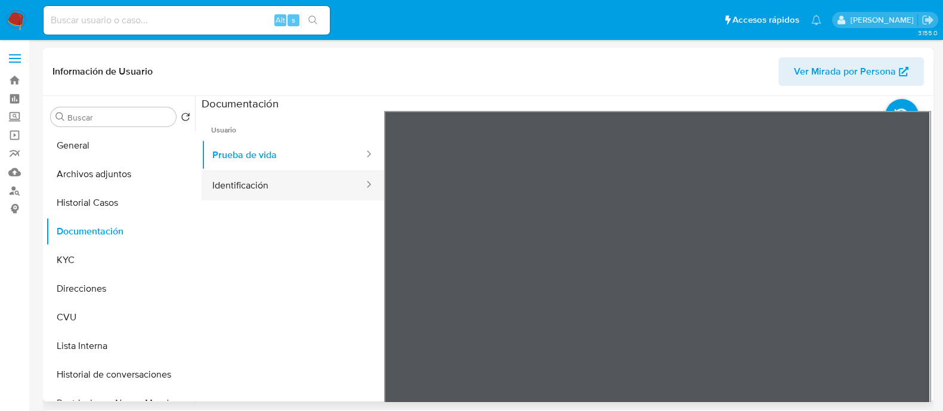
click at [254, 174] on button "Identificación" at bounding box center [283, 185] width 163 height 30
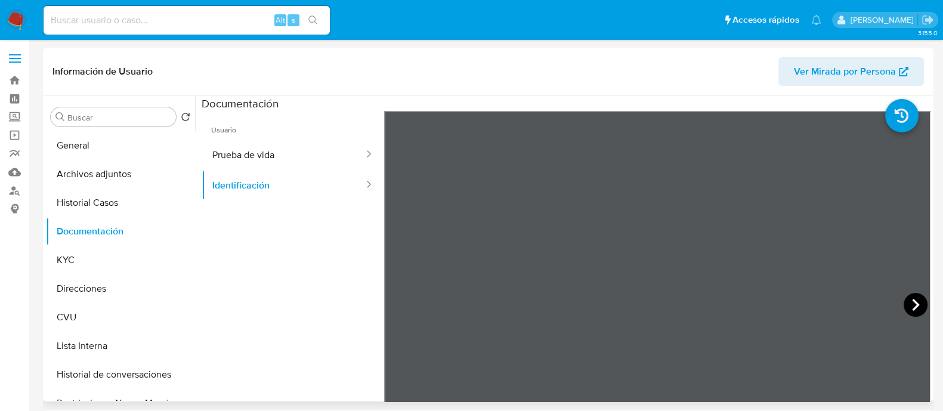
click at [904, 305] on icon at bounding box center [916, 305] width 24 height 24
click at [84, 258] on button "KYC" at bounding box center [116, 260] width 140 height 29
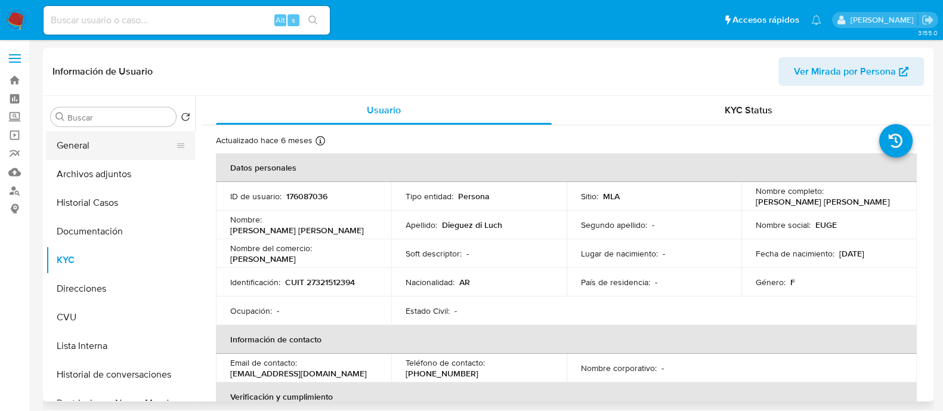
click at [104, 152] on button "General" at bounding box center [116, 145] width 140 height 29
